Goal: Task Accomplishment & Management: Use online tool/utility

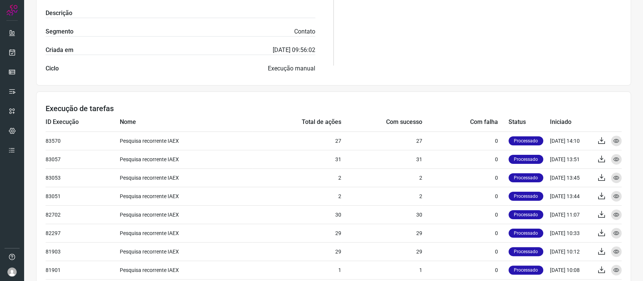
scroll to position [88, 0]
